Goal: Task Accomplishment & Management: Use online tool/utility

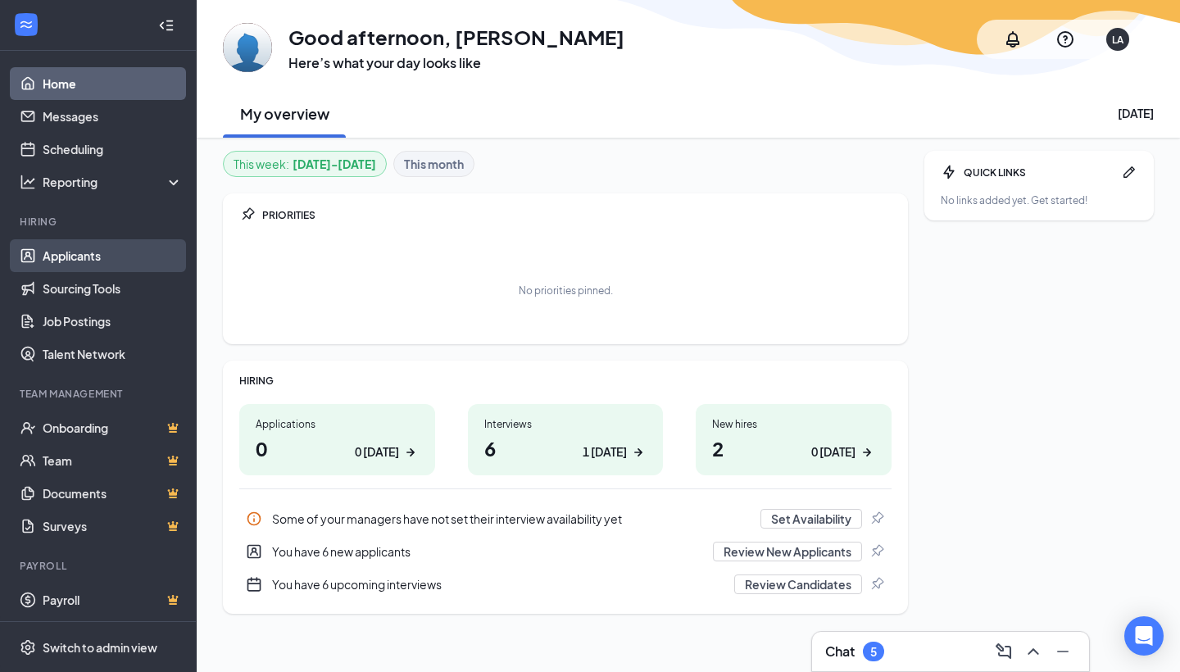
click at [107, 252] on link "Applicants" at bounding box center [113, 255] width 140 height 33
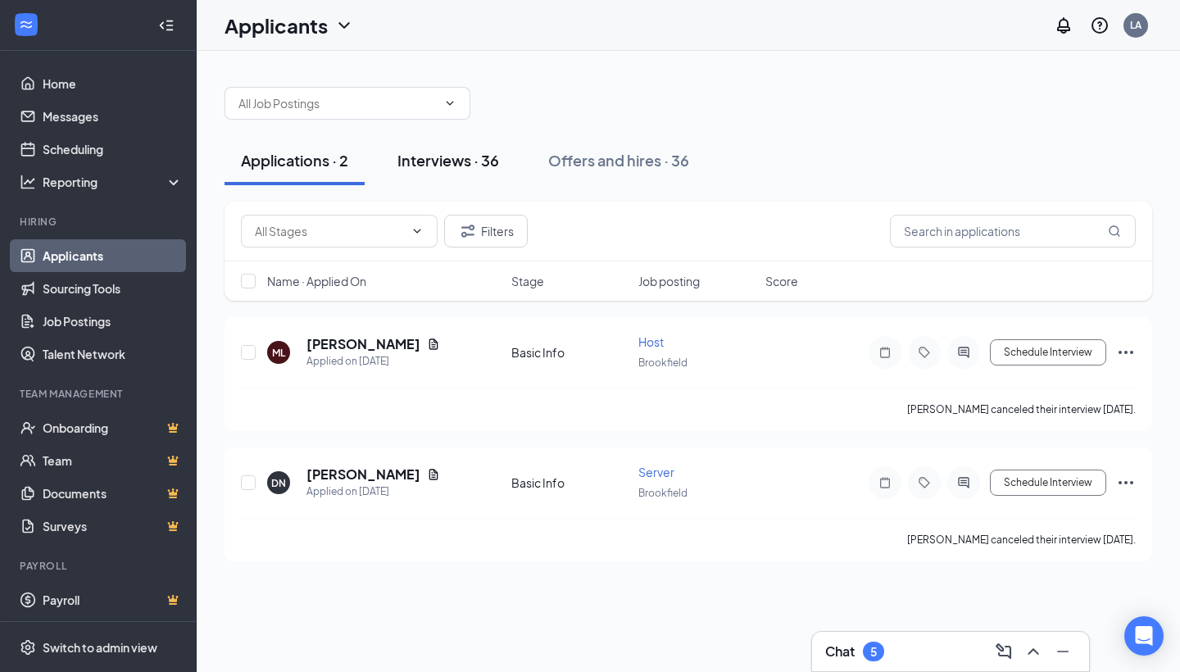
click at [432, 161] on div "Interviews · 36" at bounding box center [449, 160] width 102 height 20
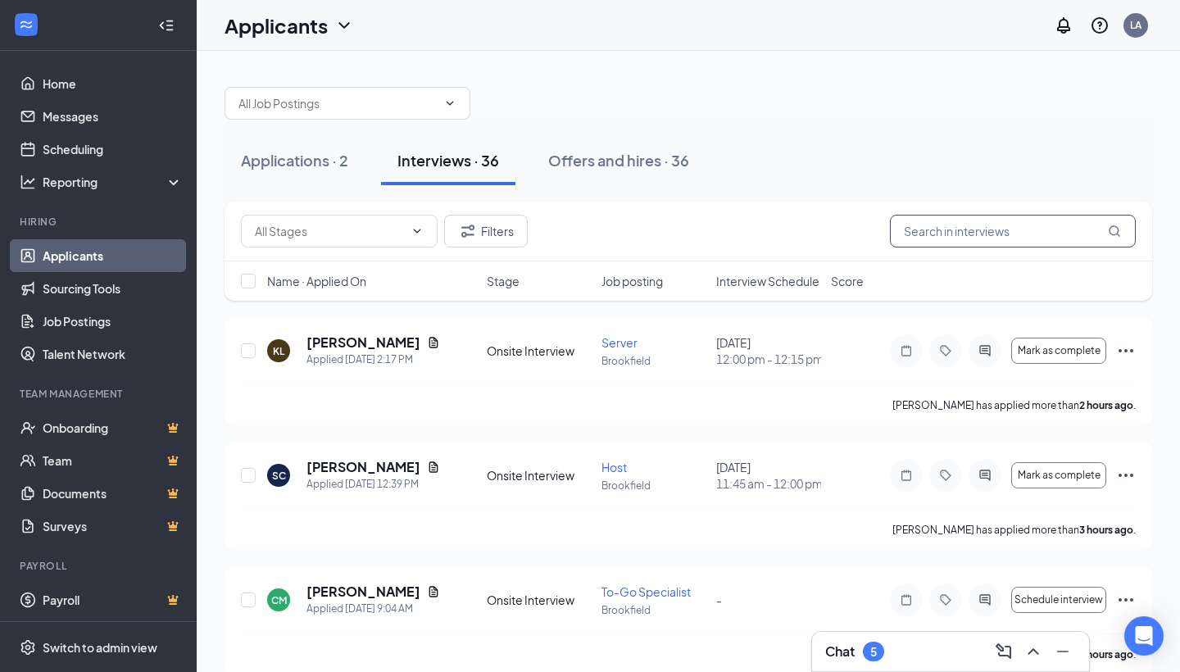
click at [929, 232] on input "text" at bounding box center [1013, 231] width 246 height 33
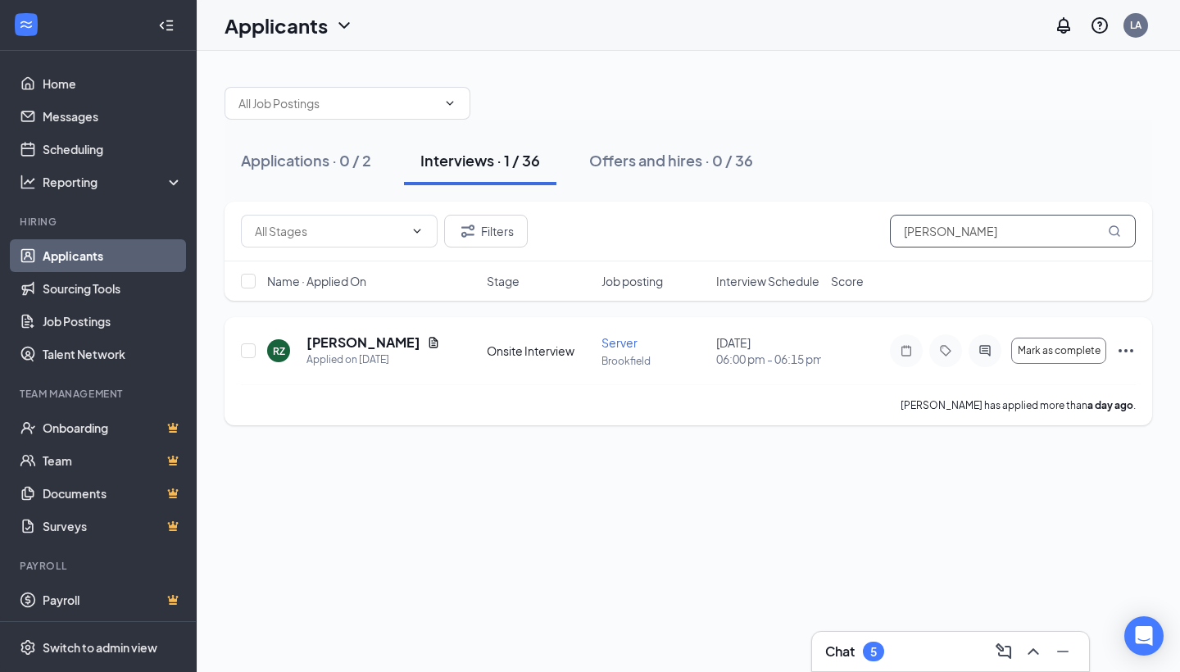
type input "[PERSON_NAME]"
click at [435, 346] on icon "Document" at bounding box center [433, 342] width 13 height 13
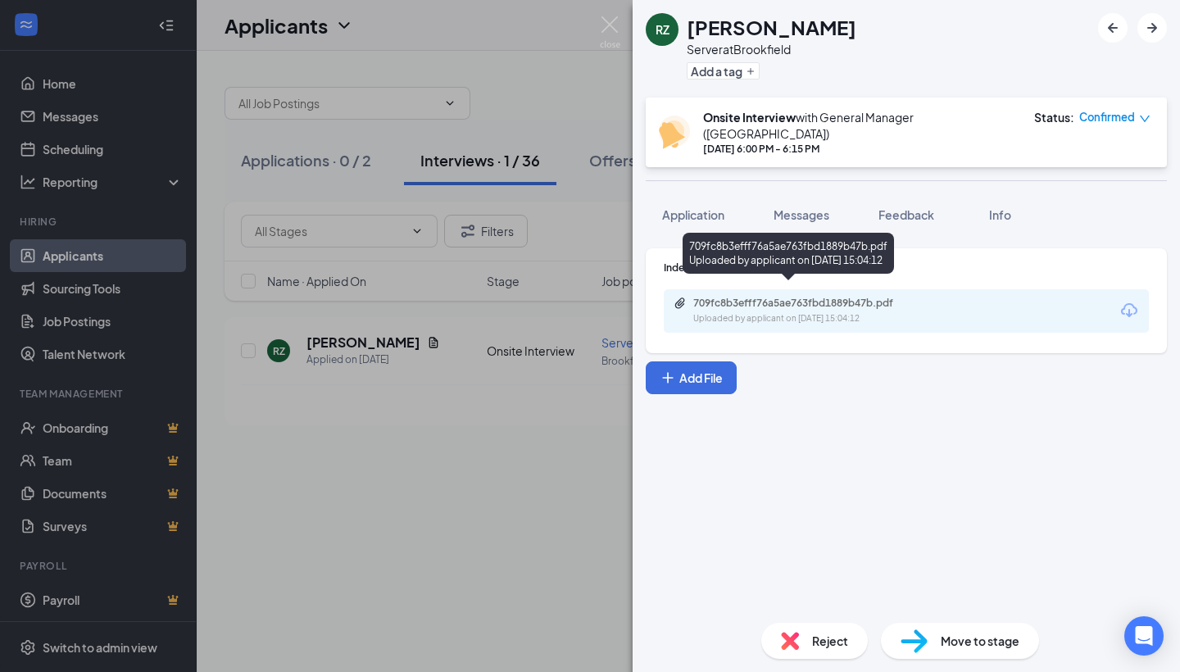
click at [799, 298] on div "709fc8b3efff76a5ae763fbd1889b47b.pdf Uploaded by applicant on [DATE] 15:04:12" at bounding box center [807, 311] width 266 height 29
